Goal: Find contact information: Find contact information

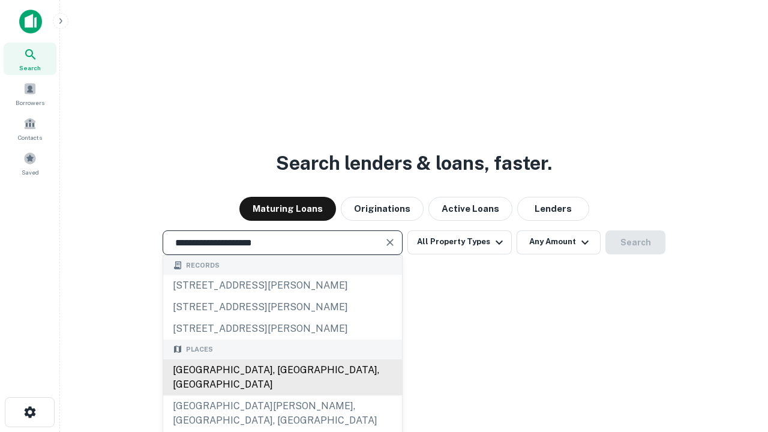
click at [282, 395] on div "Santa Monica, CA, USA" at bounding box center [282, 377] width 239 height 36
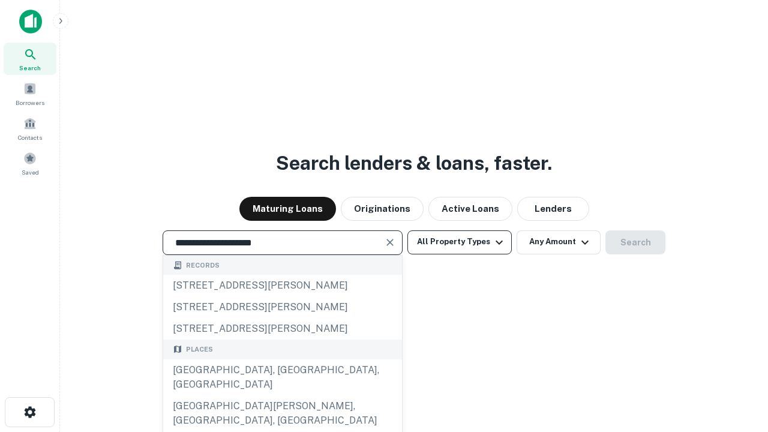
type input "**********"
click at [460, 242] on button "All Property Types" at bounding box center [459, 242] width 104 height 24
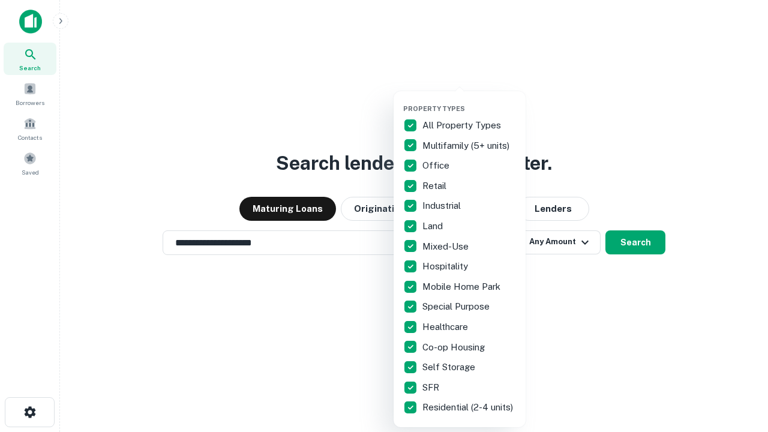
click at [469, 101] on button "button" at bounding box center [469, 101] width 132 height 1
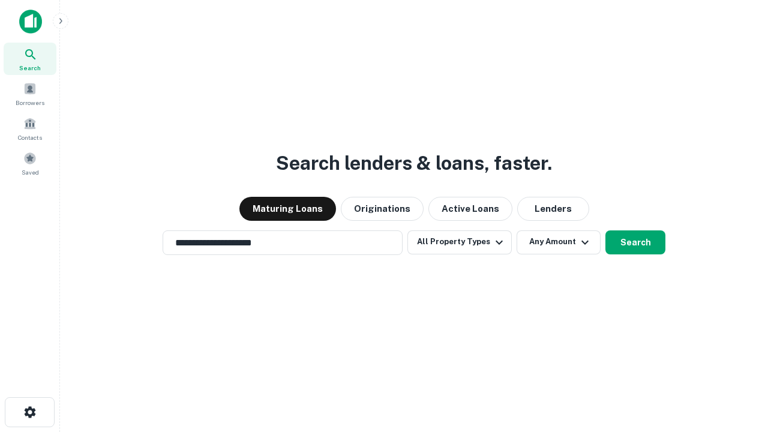
scroll to position [7, 145]
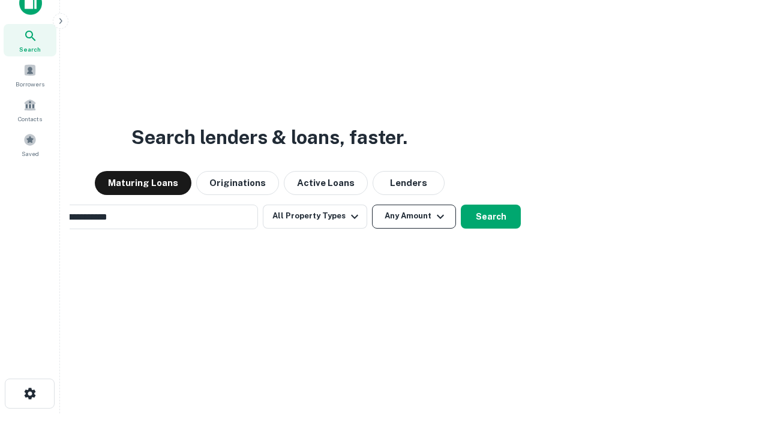
click at [372, 205] on button "Any Amount" at bounding box center [414, 217] width 84 height 24
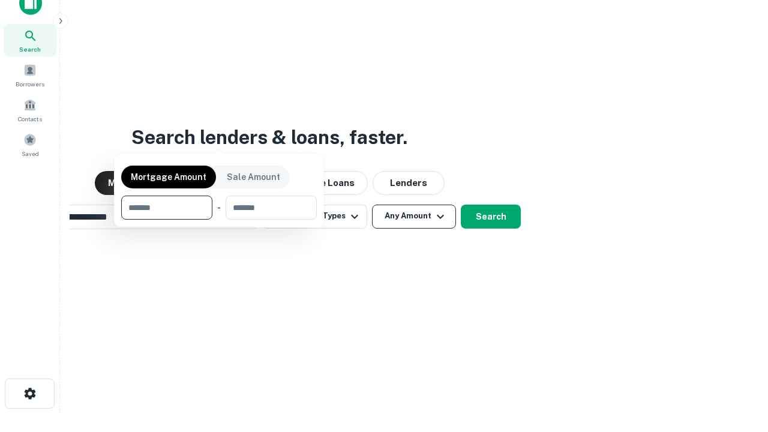
scroll to position [19, 0]
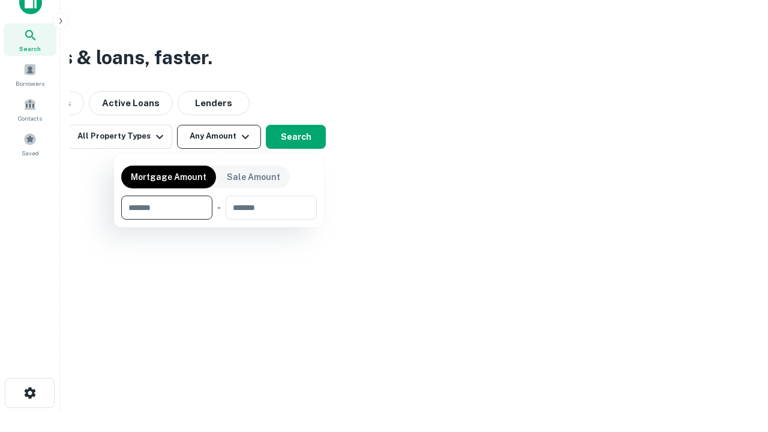
type input "*******"
click at [219, 220] on button "button" at bounding box center [219, 220] width 196 height 1
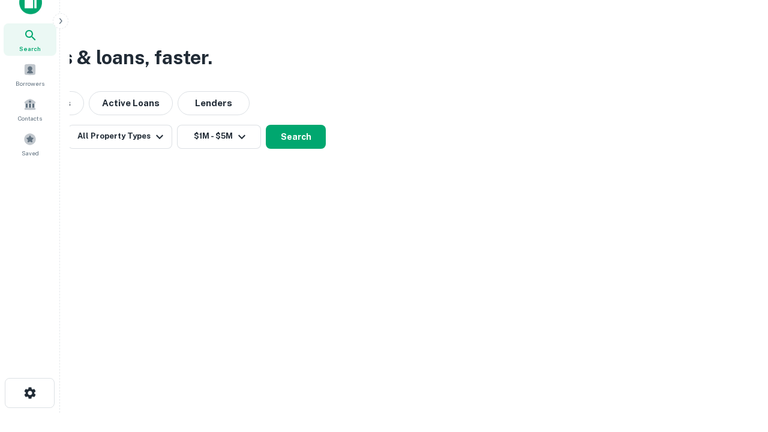
scroll to position [7, 221]
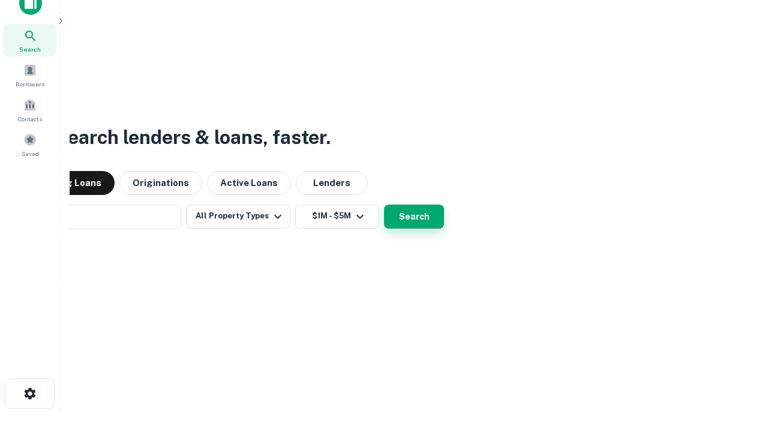
click at [384, 205] on button "Search" at bounding box center [414, 217] width 60 height 24
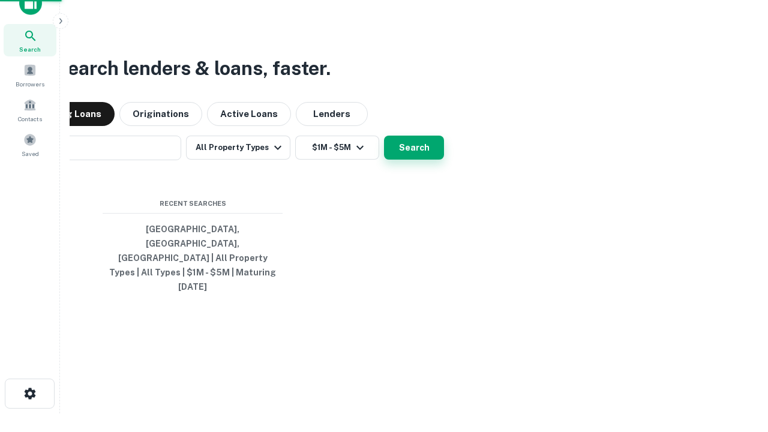
scroll to position [32, 340]
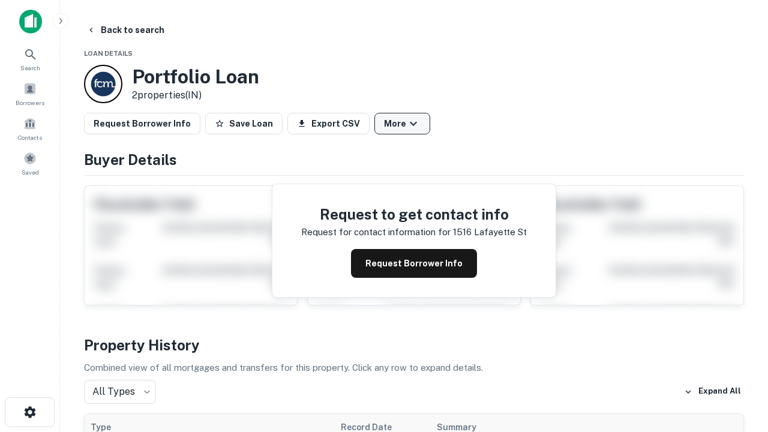
click at [402, 124] on button "More" at bounding box center [402, 124] width 56 height 22
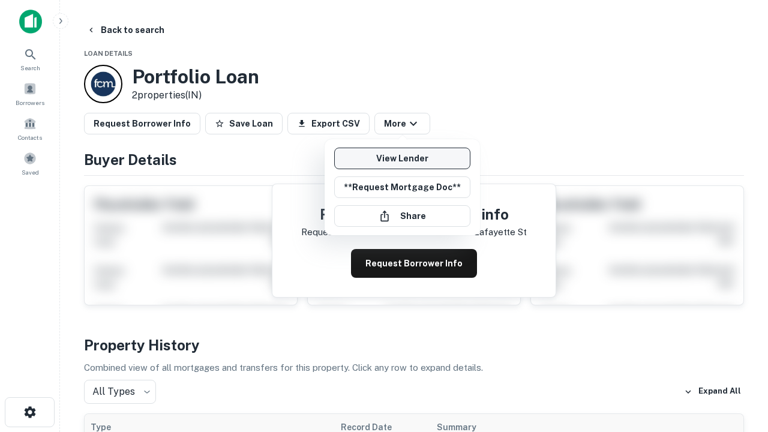
click at [402, 158] on link "View Lender" at bounding box center [402, 159] width 136 height 22
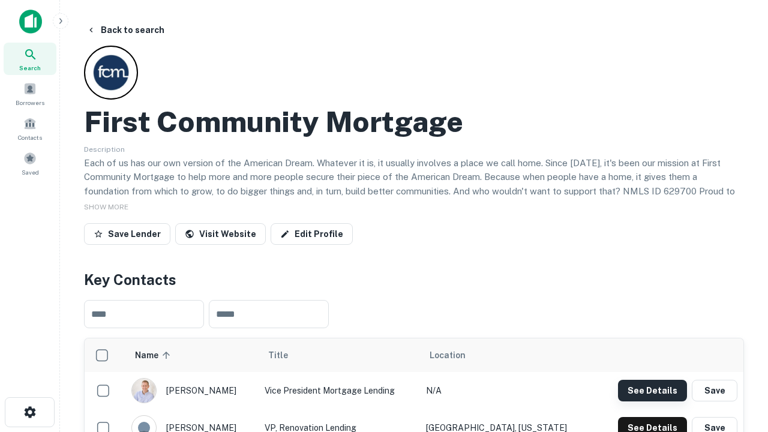
click at [652, 390] on button "See Details" at bounding box center [652, 391] width 69 height 22
click at [29, 412] on icon "button" at bounding box center [30, 412] width 14 height 14
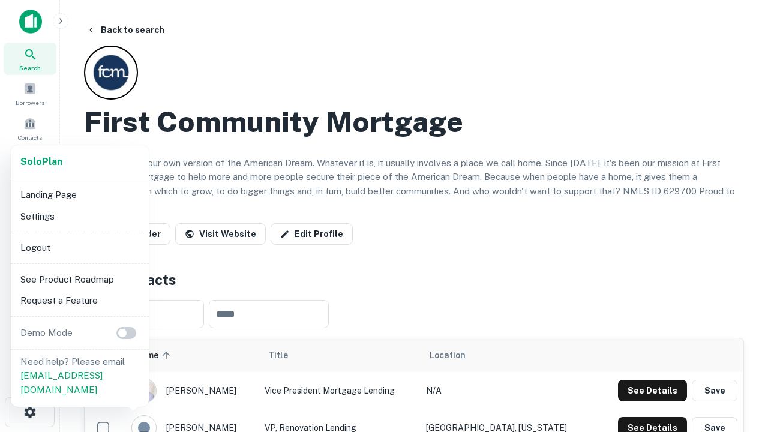
click at [79, 247] on li "Logout" at bounding box center [80, 248] width 128 height 22
